Goal: Find contact information: Find contact information

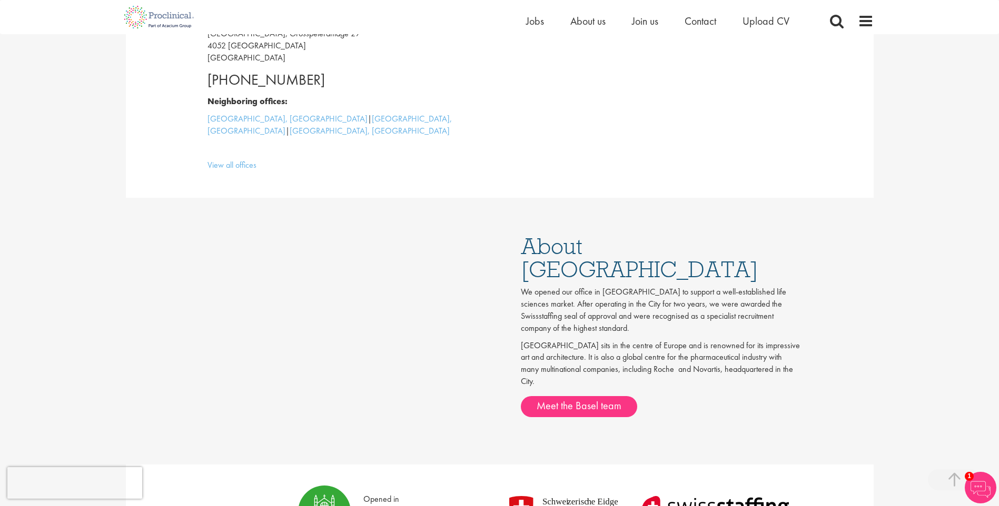
click at [702, 29] on div "Home Jobs About us Join us Contact Upload CV" at bounding box center [671, 23] width 290 height 21
click at [702, 24] on span "Contact" at bounding box center [700, 21] width 32 height 14
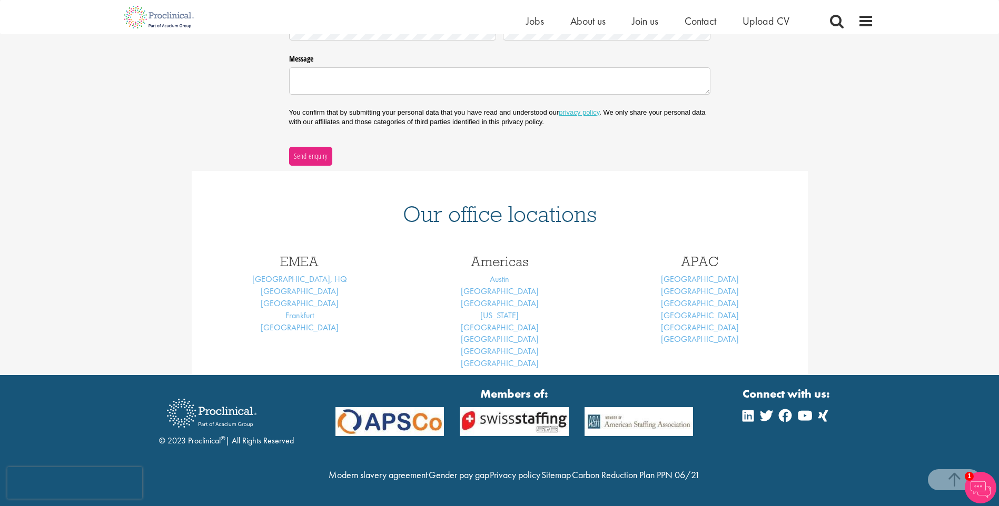
scroll to position [322, 0]
click at [300, 286] on link "[GEOGRAPHIC_DATA]" at bounding box center [300, 291] width 78 height 11
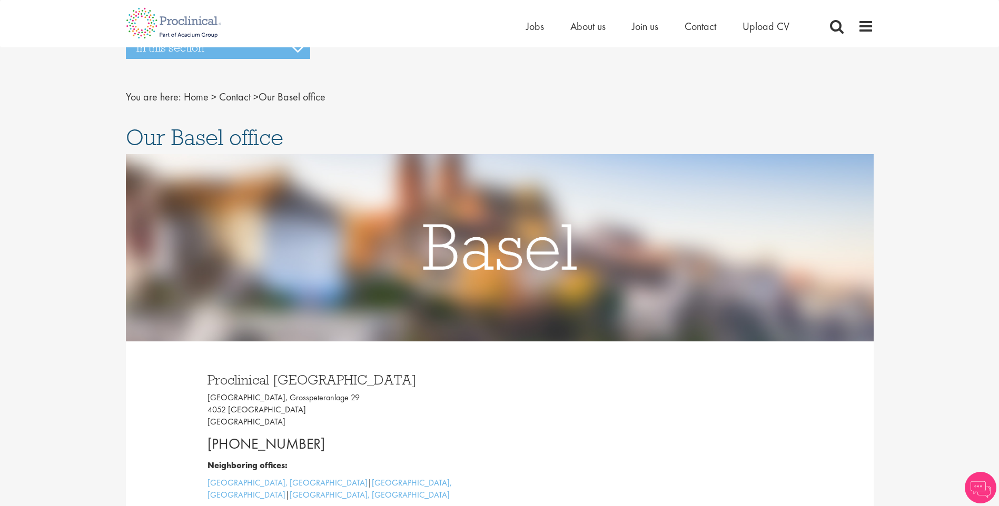
drag, startPoint x: 320, startPoint y: 444, endPoint x: 208, endPoint y: 440, distance: 111.7
click at [208, 440] on p "+41 61 508 7070" at bounding box center [349, 444] width 284 height 21
copy p "+41 61 508 7070"
